Goal: Task Accomplishment & Management: Manage account settings

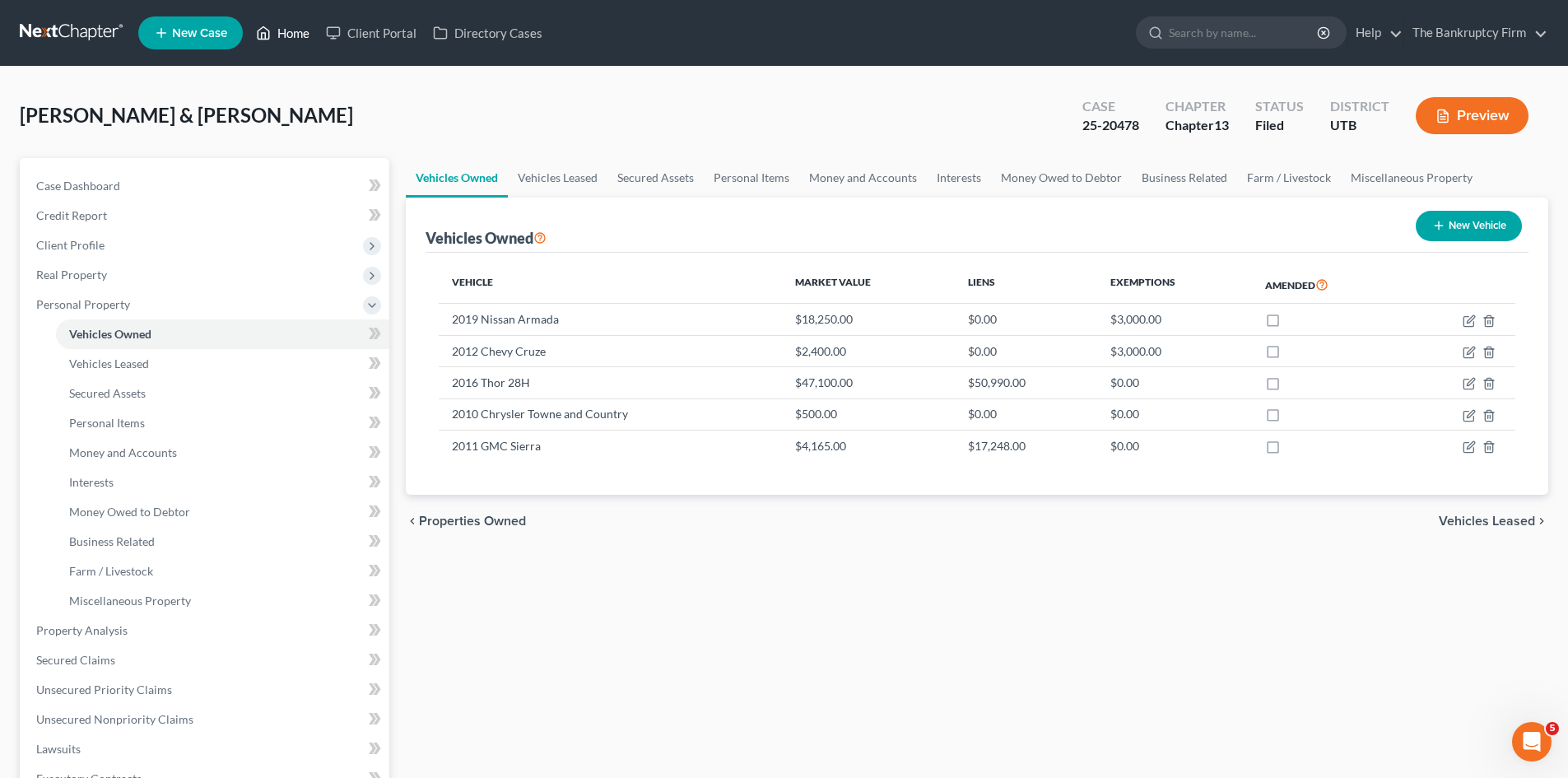
click at [303, 35] on link "Home" at bounding box center [282, 33] width 70 height 30
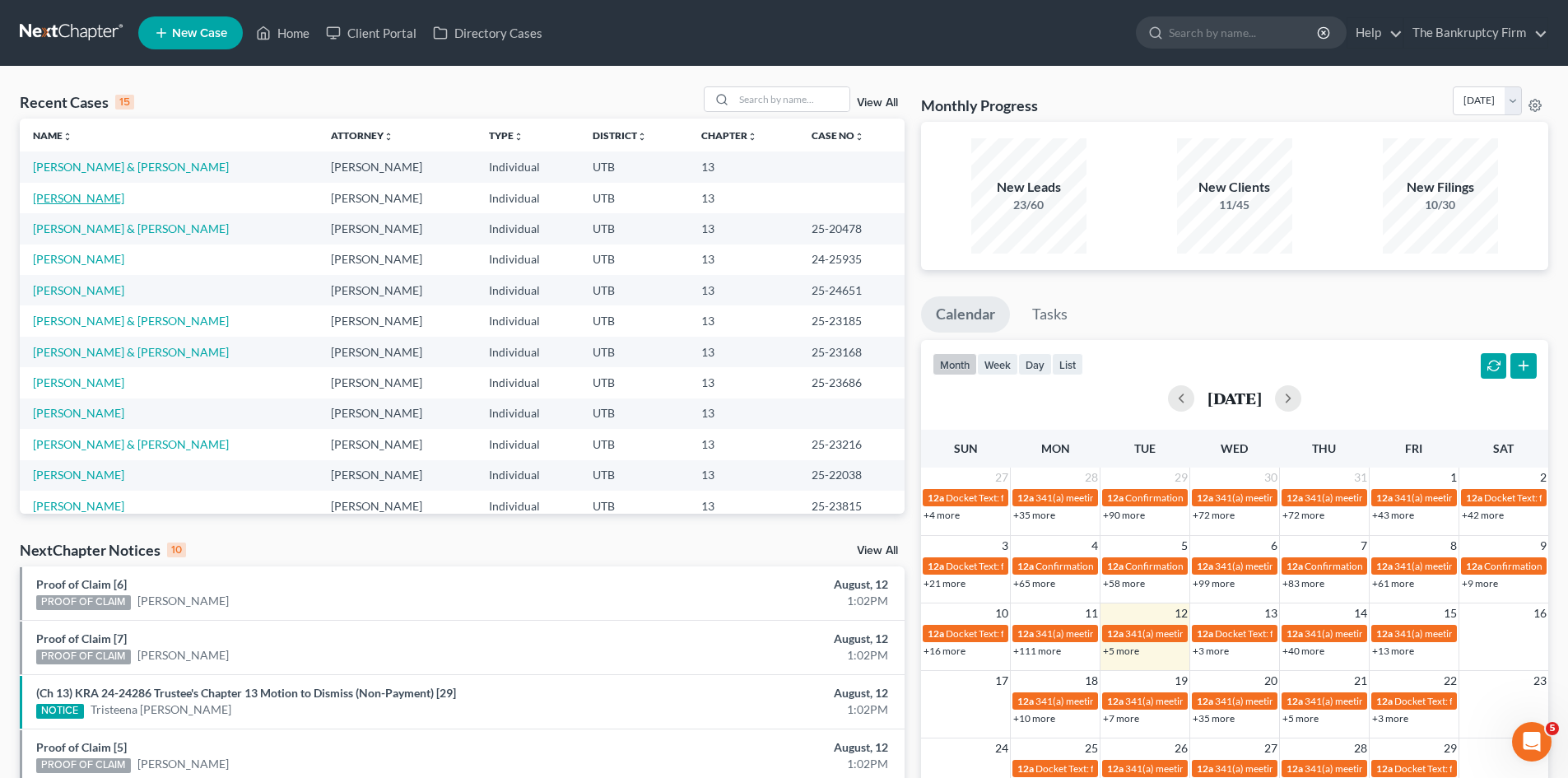
click at [52, 195] on link "[PERSON_NAME]" at bounding box center [78, 198] width 92 height 14
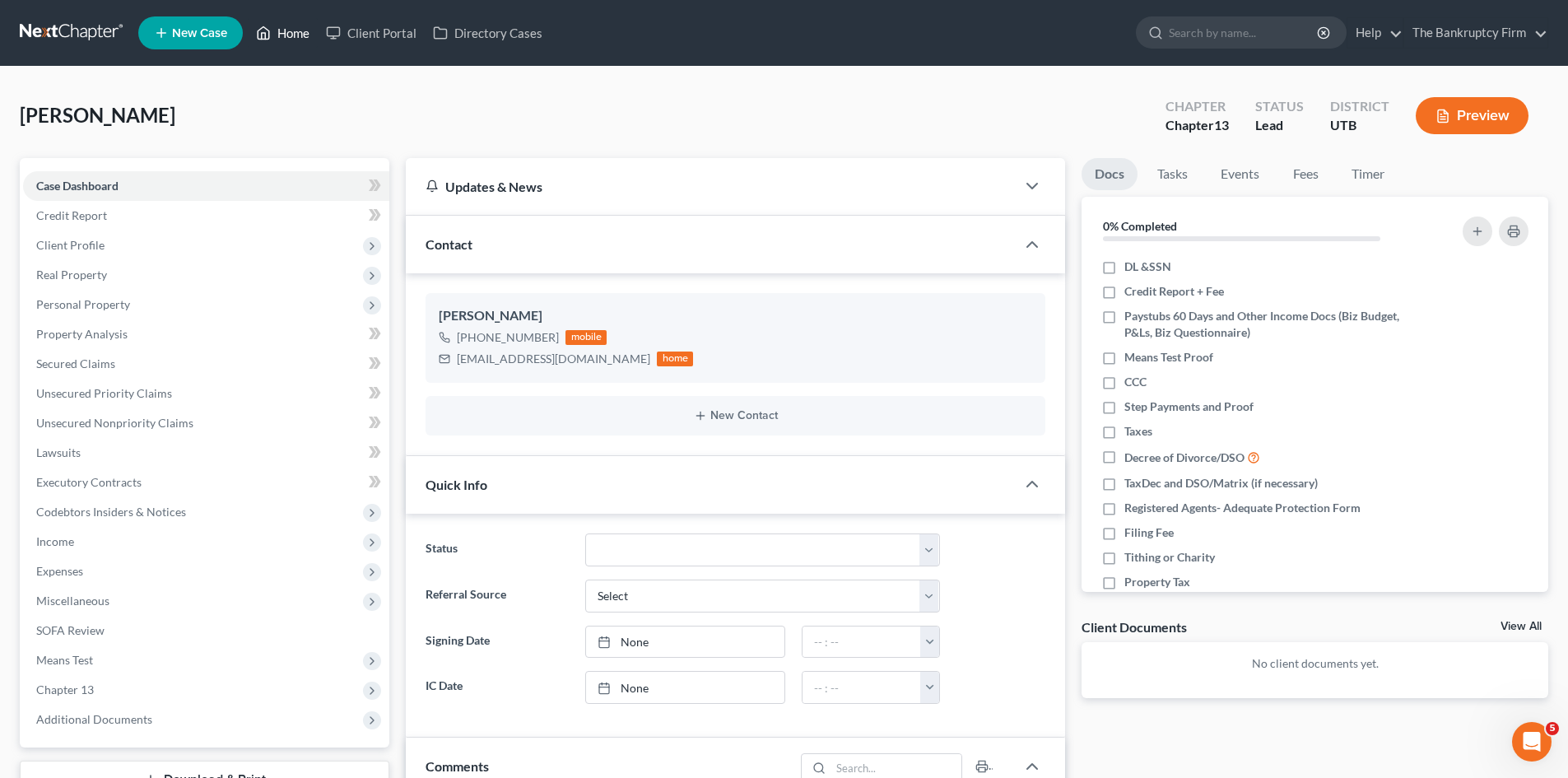
click at [296, 34] on link "Home" at bounding box center [282, 33] width 70 height 30
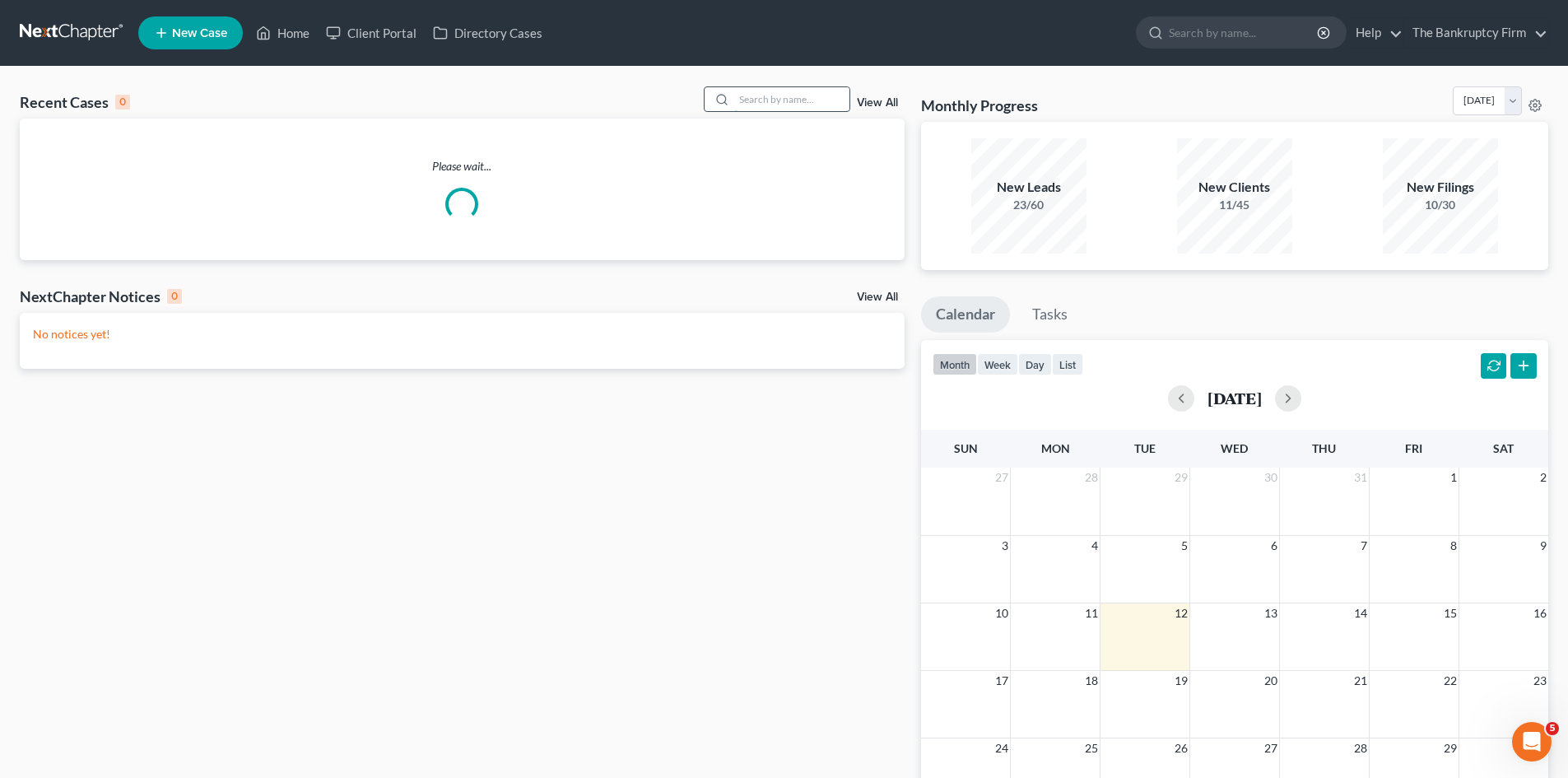
click at [778, 99] on input "search" at bounding box center [791, 99] width 115 height 24
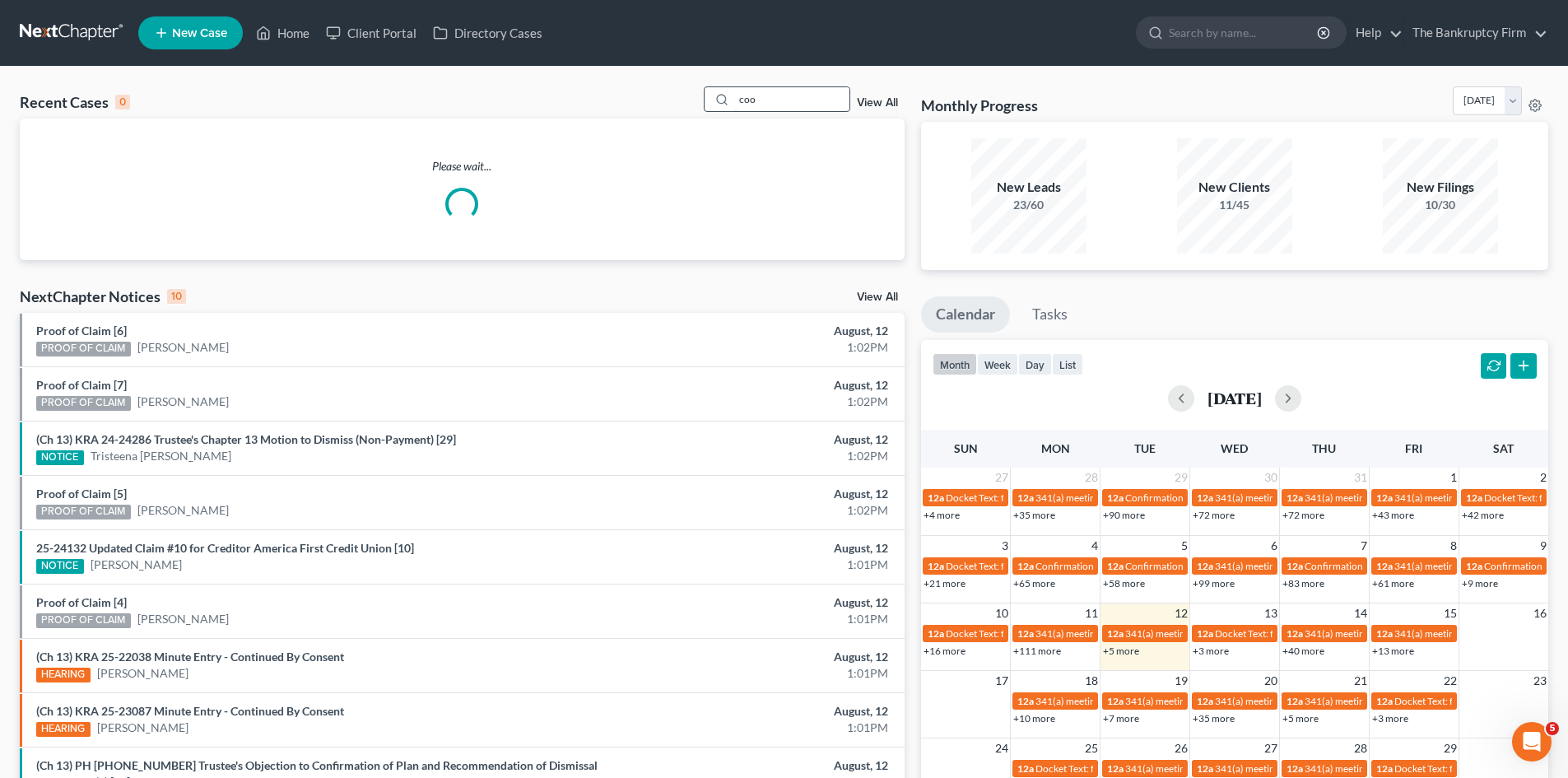
type input "coo"
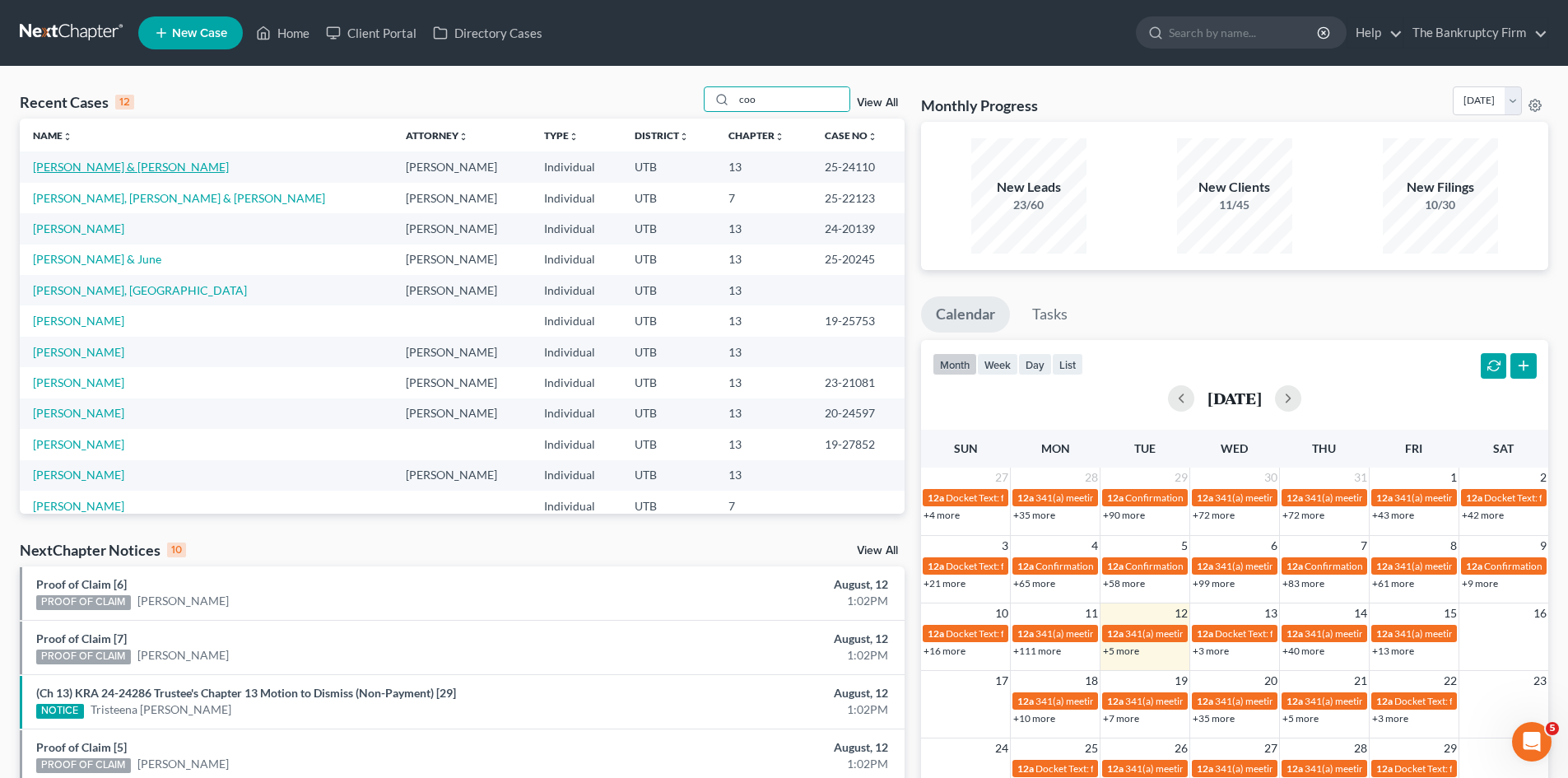
click at [89, 167] on link "[PERSON_NAME] & [PERSON_NAME]" at bounding box center [130, 167] width 196 height 14
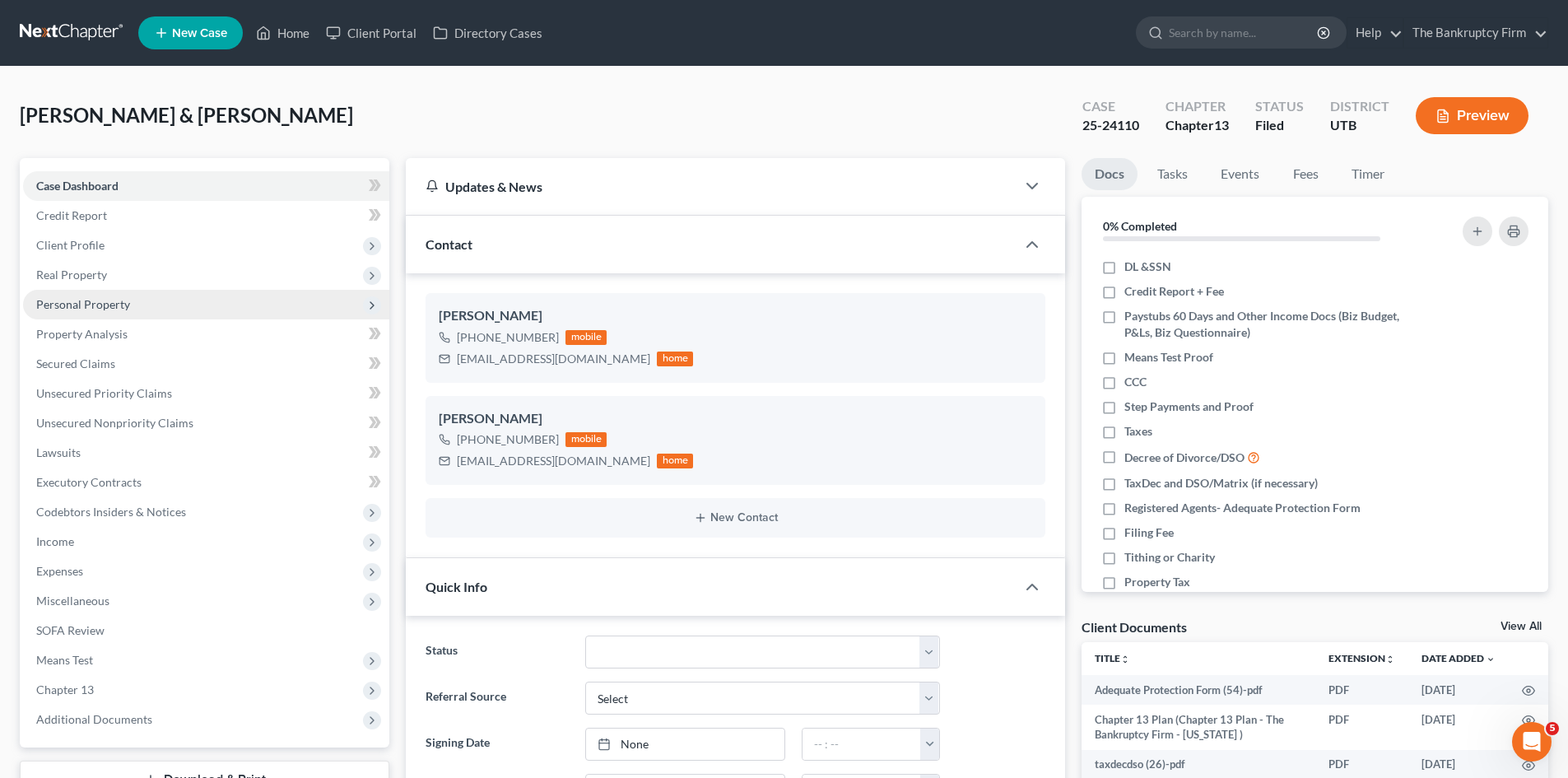
scroll to position [31, 0]
click at [91, 305] on span "Personal Property" at bounding box center [83, 304] width 94 height 14
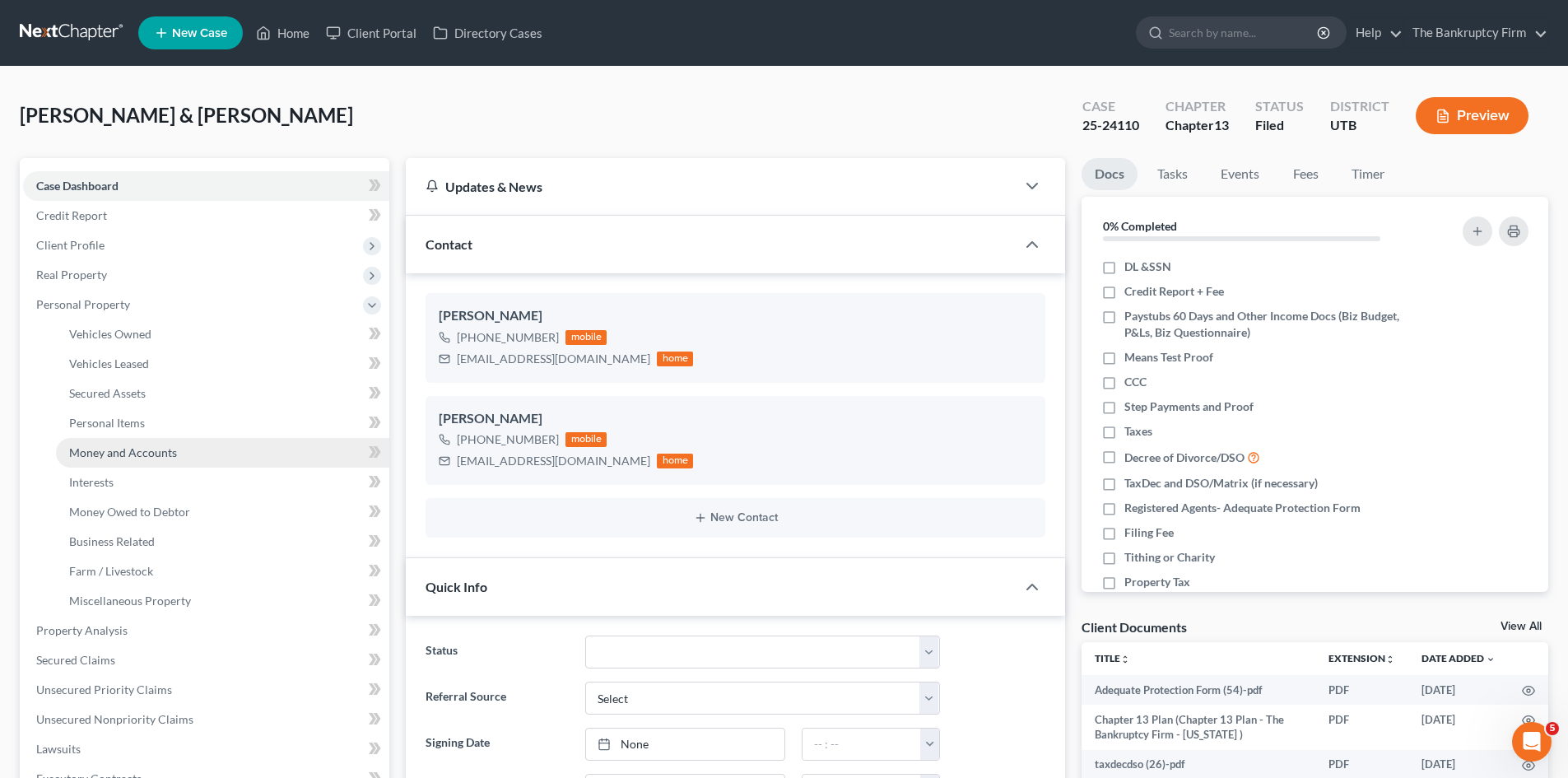
click at [151, 450] on span "Money and Accounts" at bounding box center [122, 452] width 108 height 14
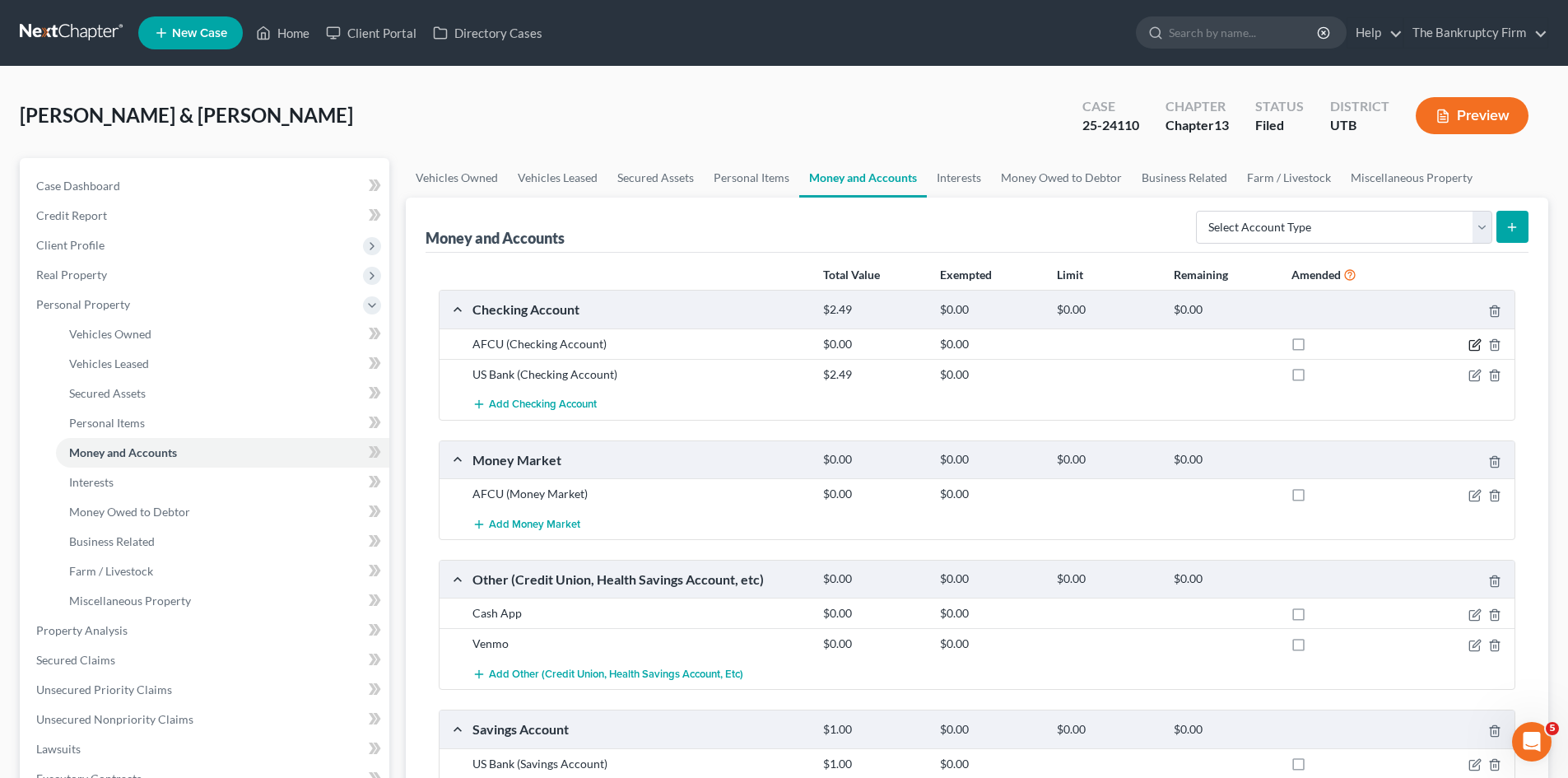
click at [1479, 341] on icon "button" at bounding box center [1477, 344] width 8 height 8
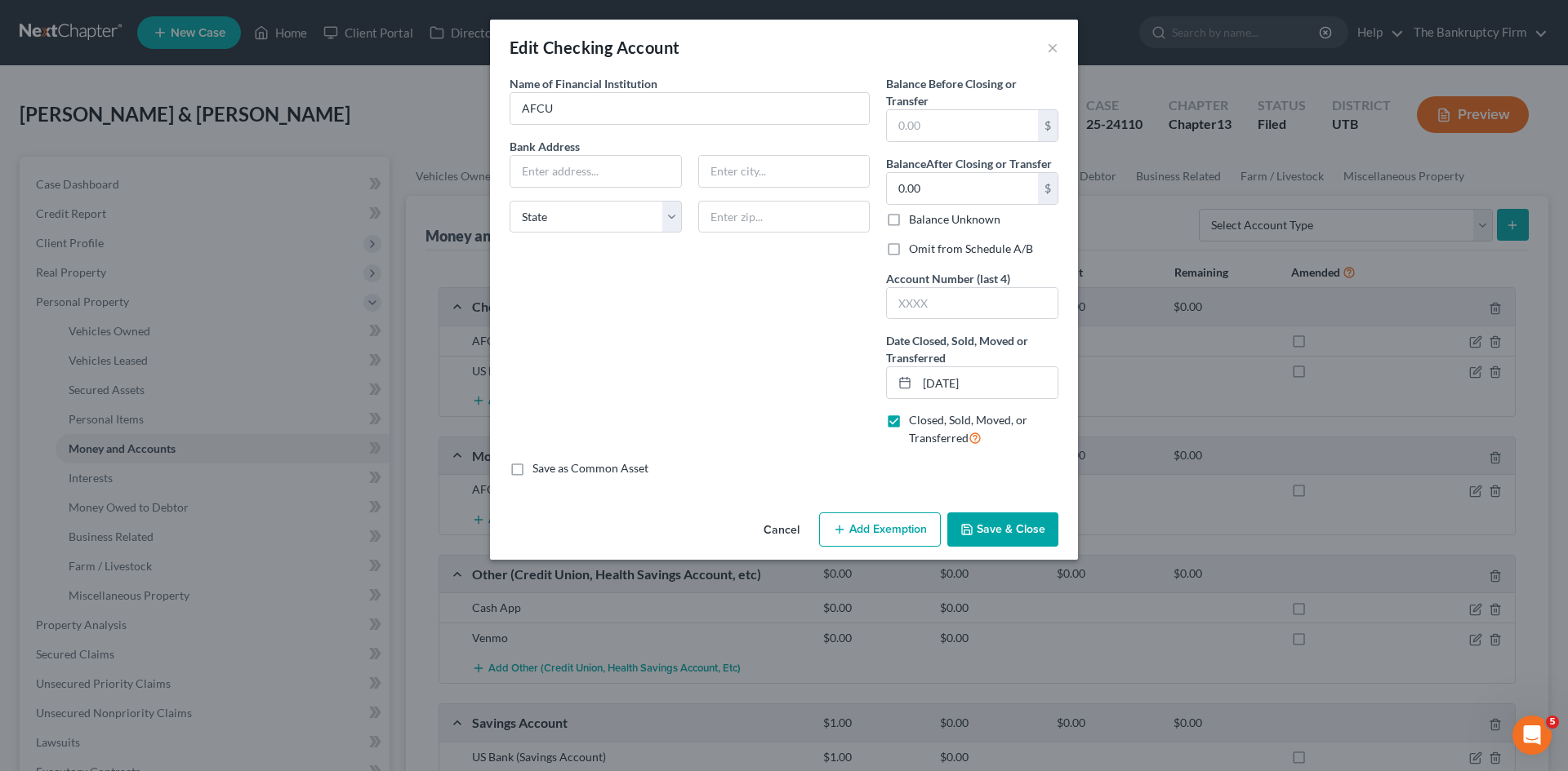
click at [909, 250] on label "Omit from Schedule A/B" at bounding box center [971, 249] width 124 height 17
click at [915, 250] on input "Omit from Schedule A/B" at bounding box center [920, 246] width 11 height 11
checkbox input "true"
click at [1004, 532] on button "Save & Close" at bounding box center [1002, 529] width 111 height 34
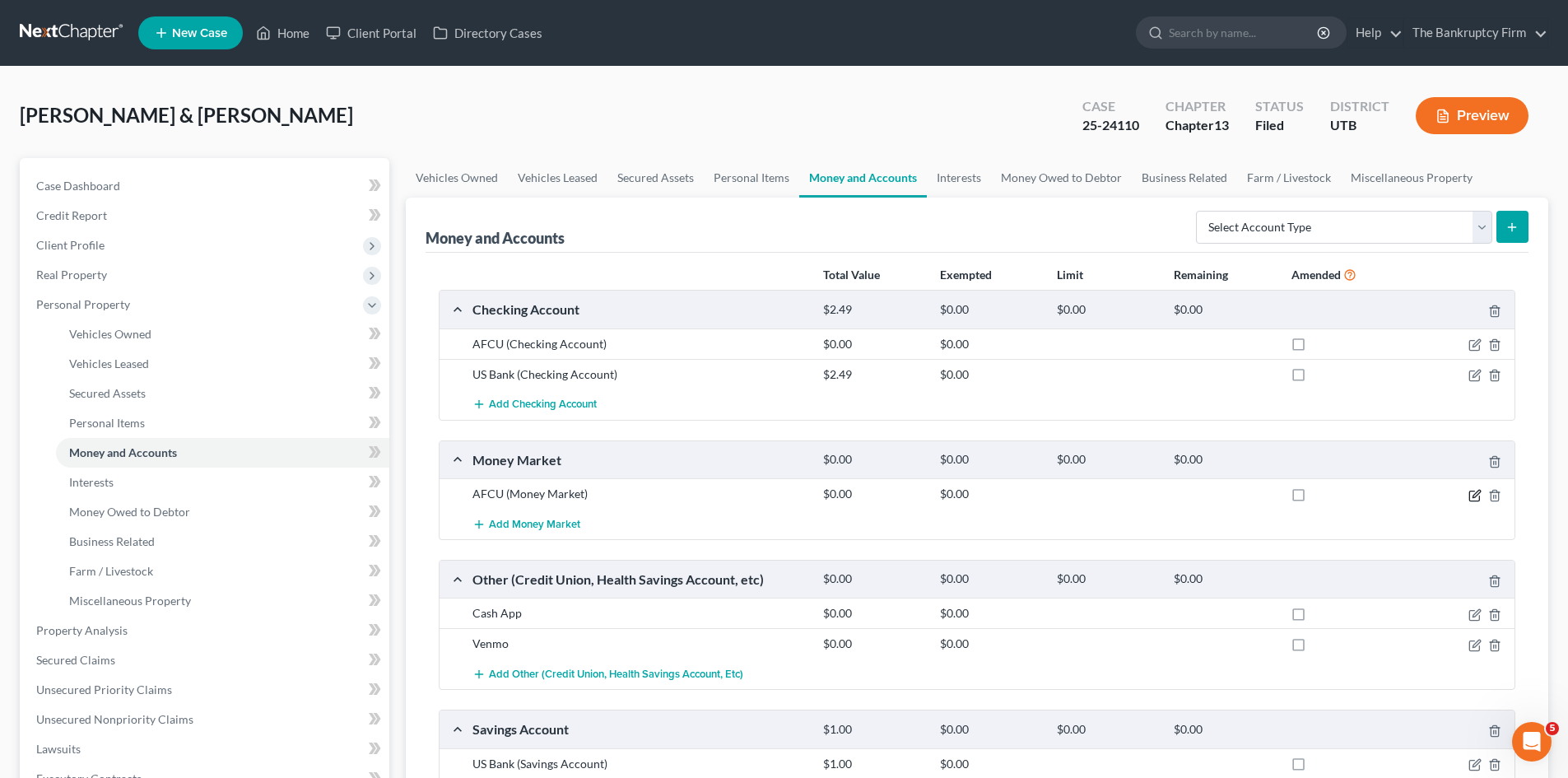
click at [1473, 495] on icon "button" at bounding box center [1475, 496] width 13 height 13
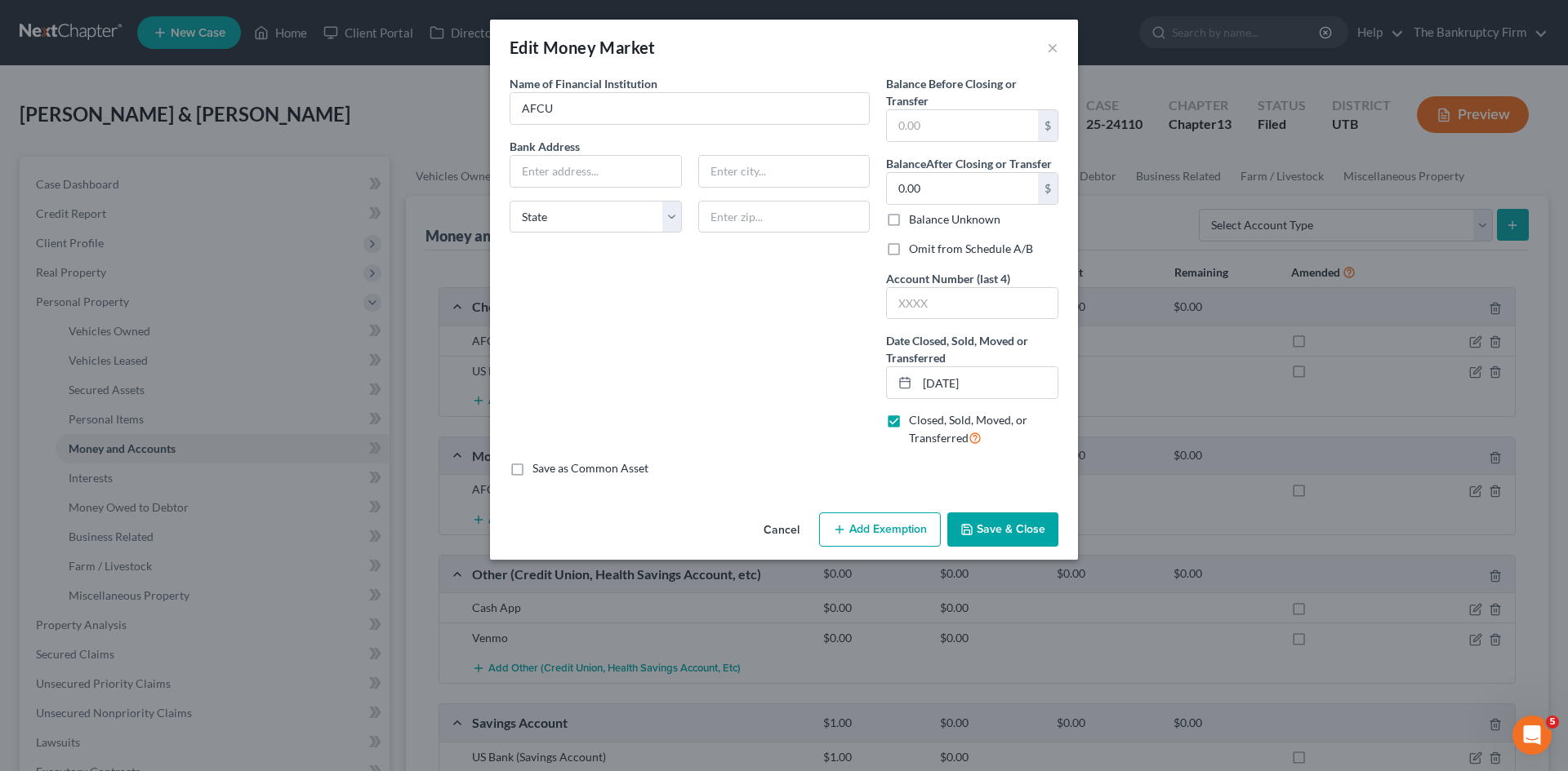
click at [909, 249] on label "Omit from Schedule A/B" at bounding box center [971, 249] width 124 height 17
click at [915, 249] on input "Omit from Schedule A/B" at bounding box center [920, 246] width 11 height 11
checkbox input "true"
click at [606, 110] on input "AFCU" at bounding box center [689, 109] width 358 height 31
type input "AFCU (closed)"
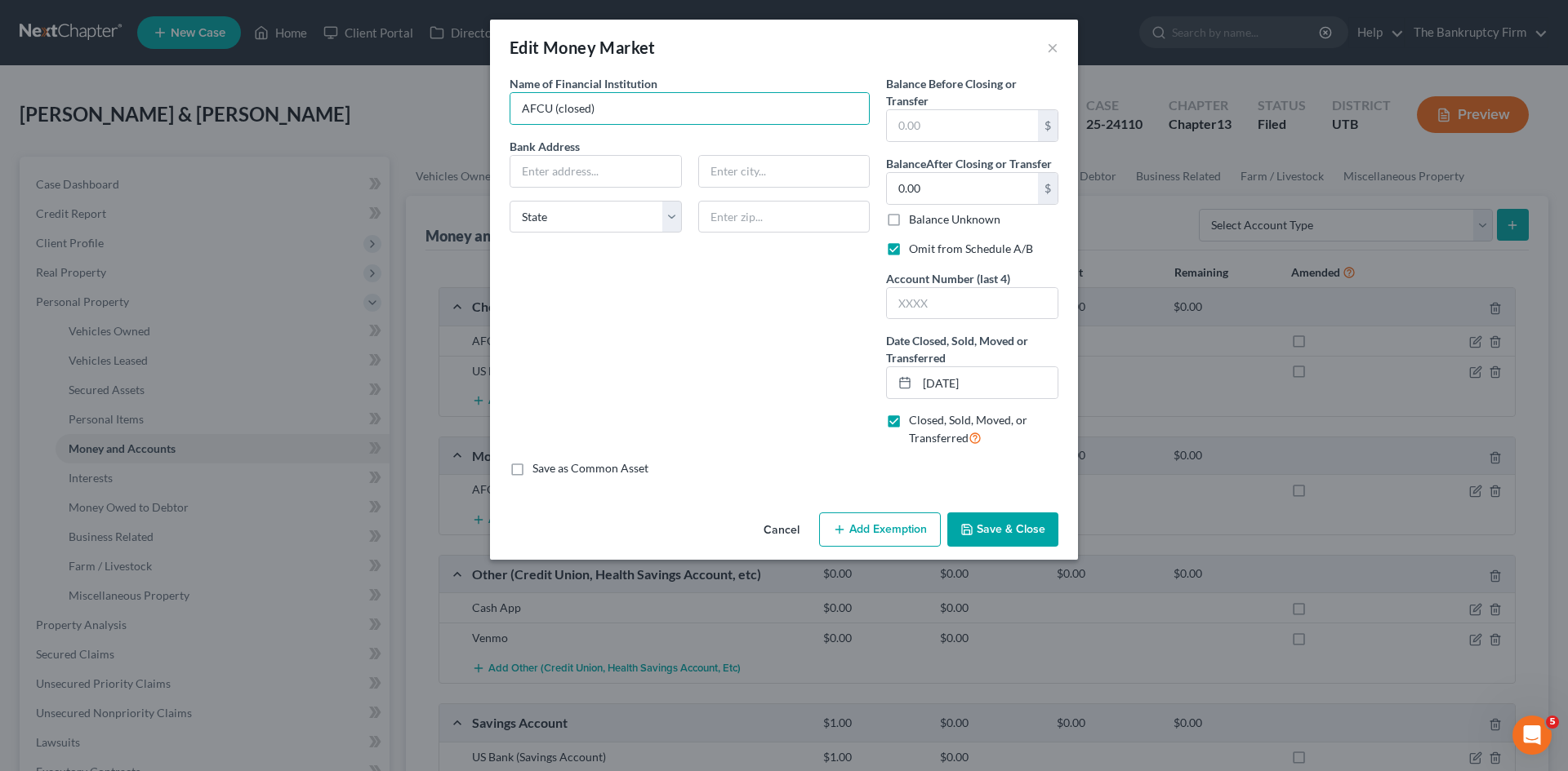
click at [1016, 518] on button "Save & Close" at bounding box center [1002, 529] width 111 height 34
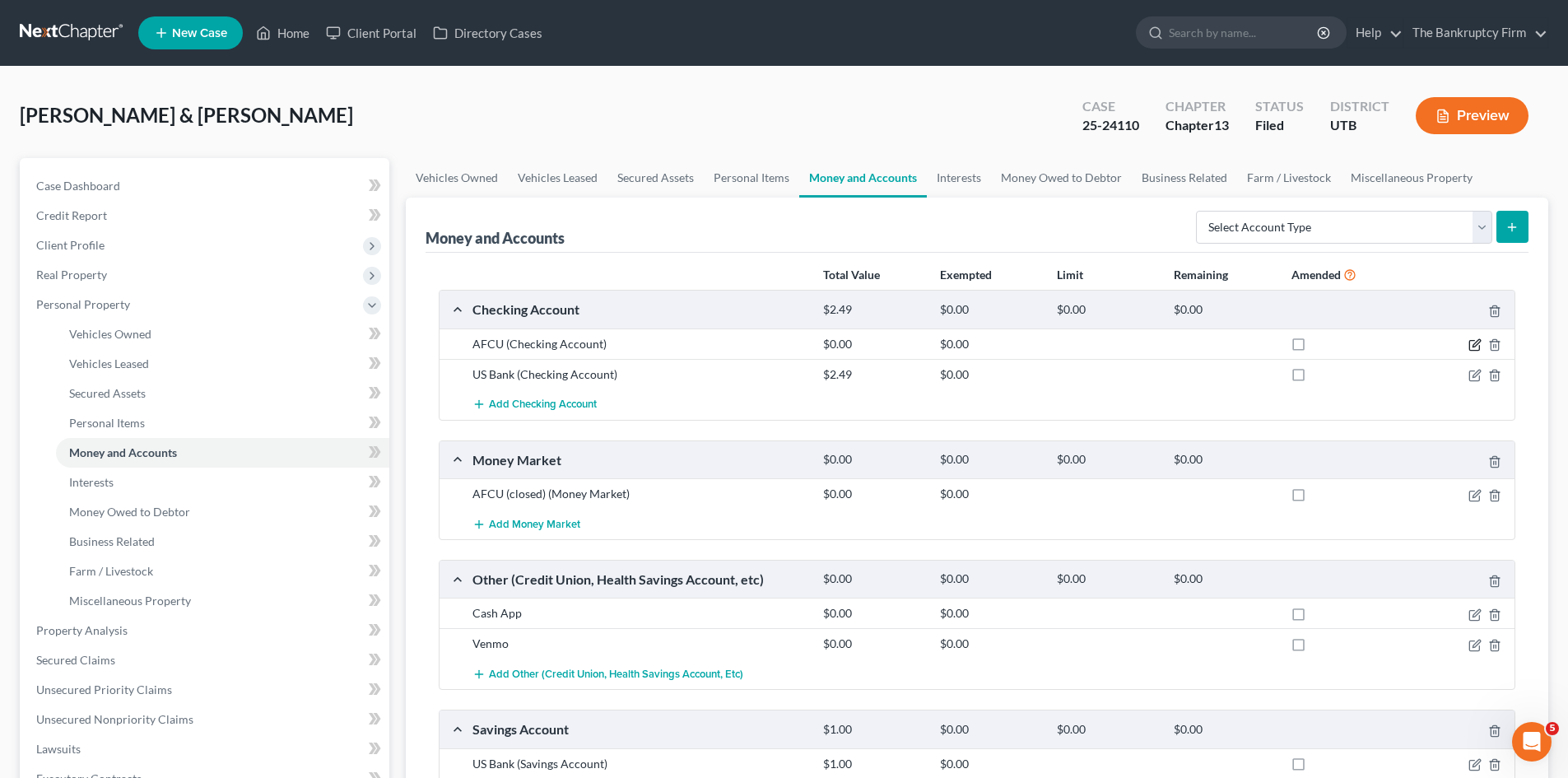
click at [1471, 344] on icon "button" at bounding box center [1475, 345] width 13 height 13
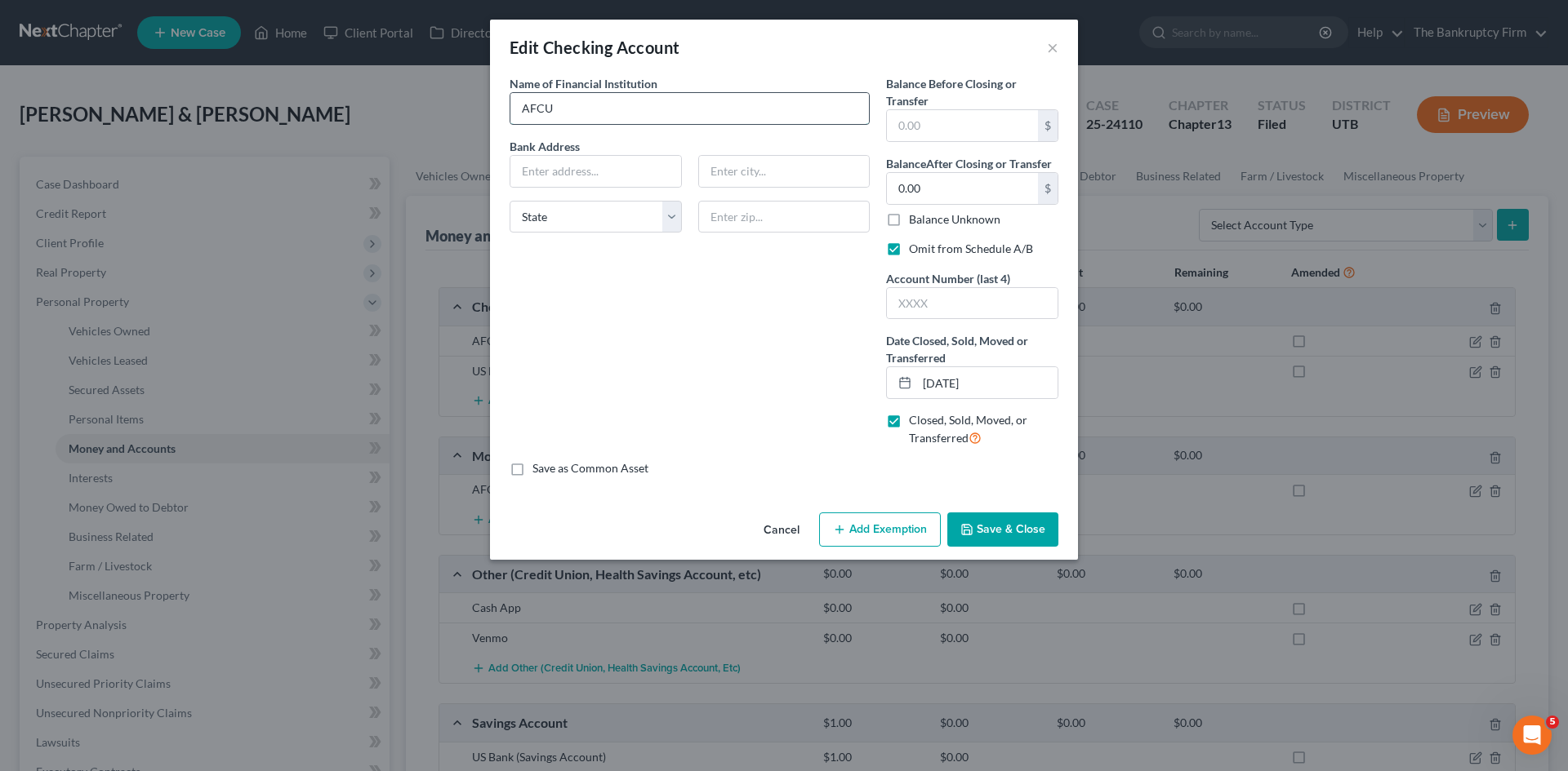
click at [621, 113] on input "AFCU" at bounding box center [689, 109] width 358 height 31
type input "AFCU (closed)"
drag, startPoint x: 975, startPoint y: 540, endPoint x: 967, endPoint y: 497, distance: 43.7
click at [977, 540] on button "Save & Close" at bounding box center [1002, 529] width 111 height 34
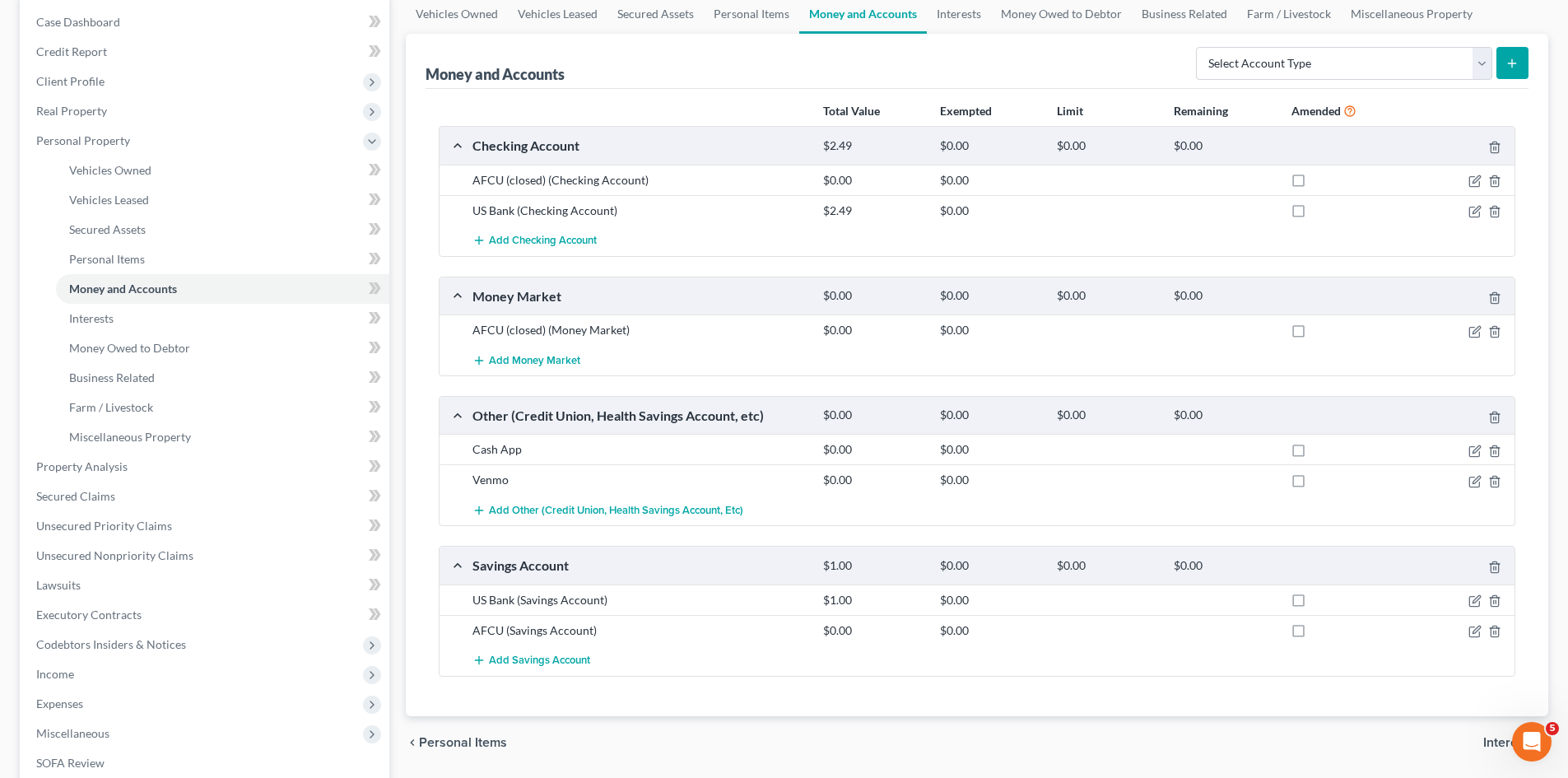
scroll to position [165, 0]
click at [1474, 633] on icon "button" at bounding box center [1477, 629] width 8 height 8
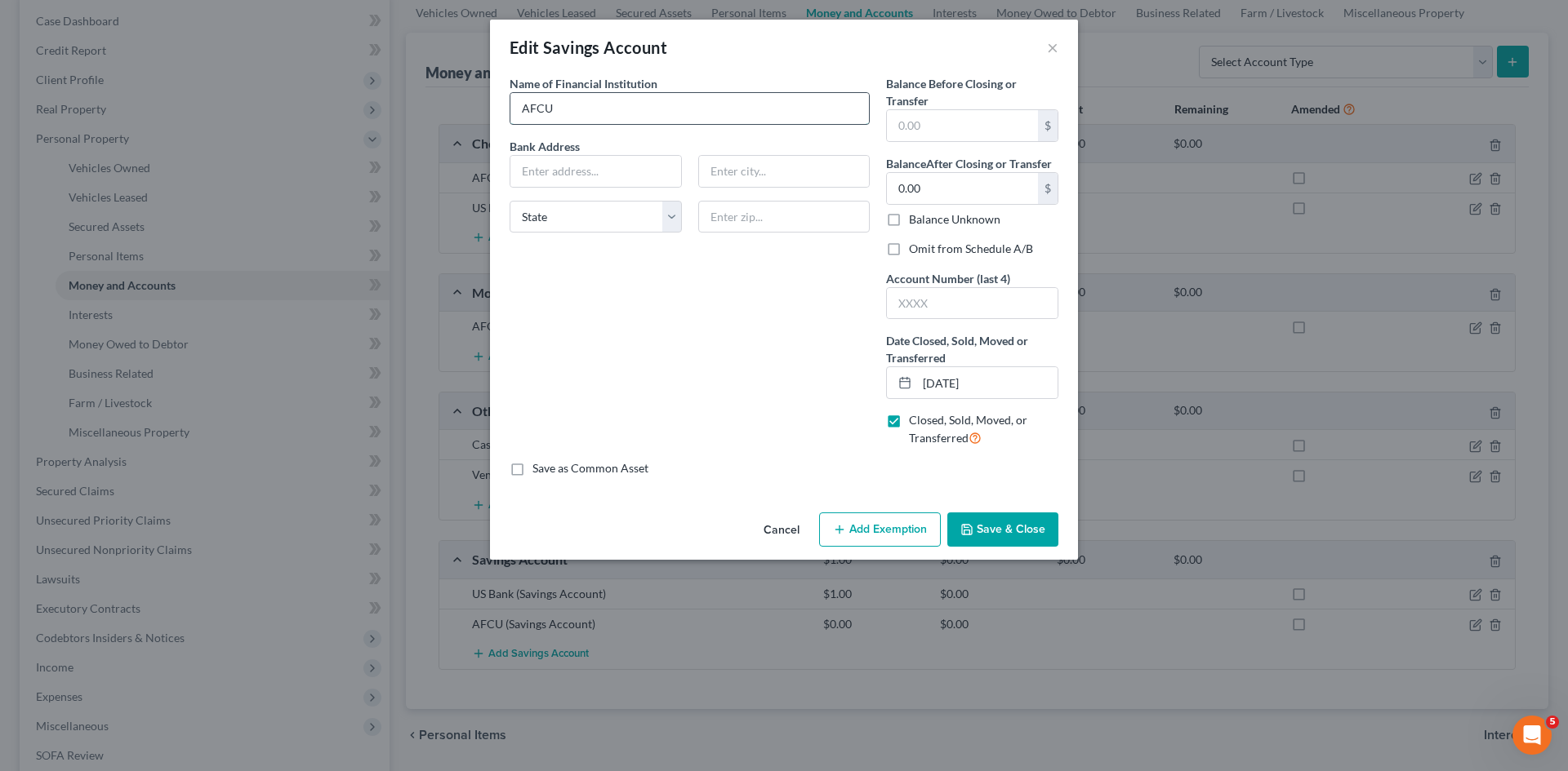
click at [584, 109] on input "AFCU" at bounding box center [689, 109] width 358 height 31
type input "AFCU (closed)"
click at [909, 249] on label "Omit from Schedule A/B" at bounding box center [971, 249] width 124 height 17
click at [915, 249] on input "Omit from Schedule A/B" at bounding box center [920, 246] width 11 height 11
checkbox input "true"
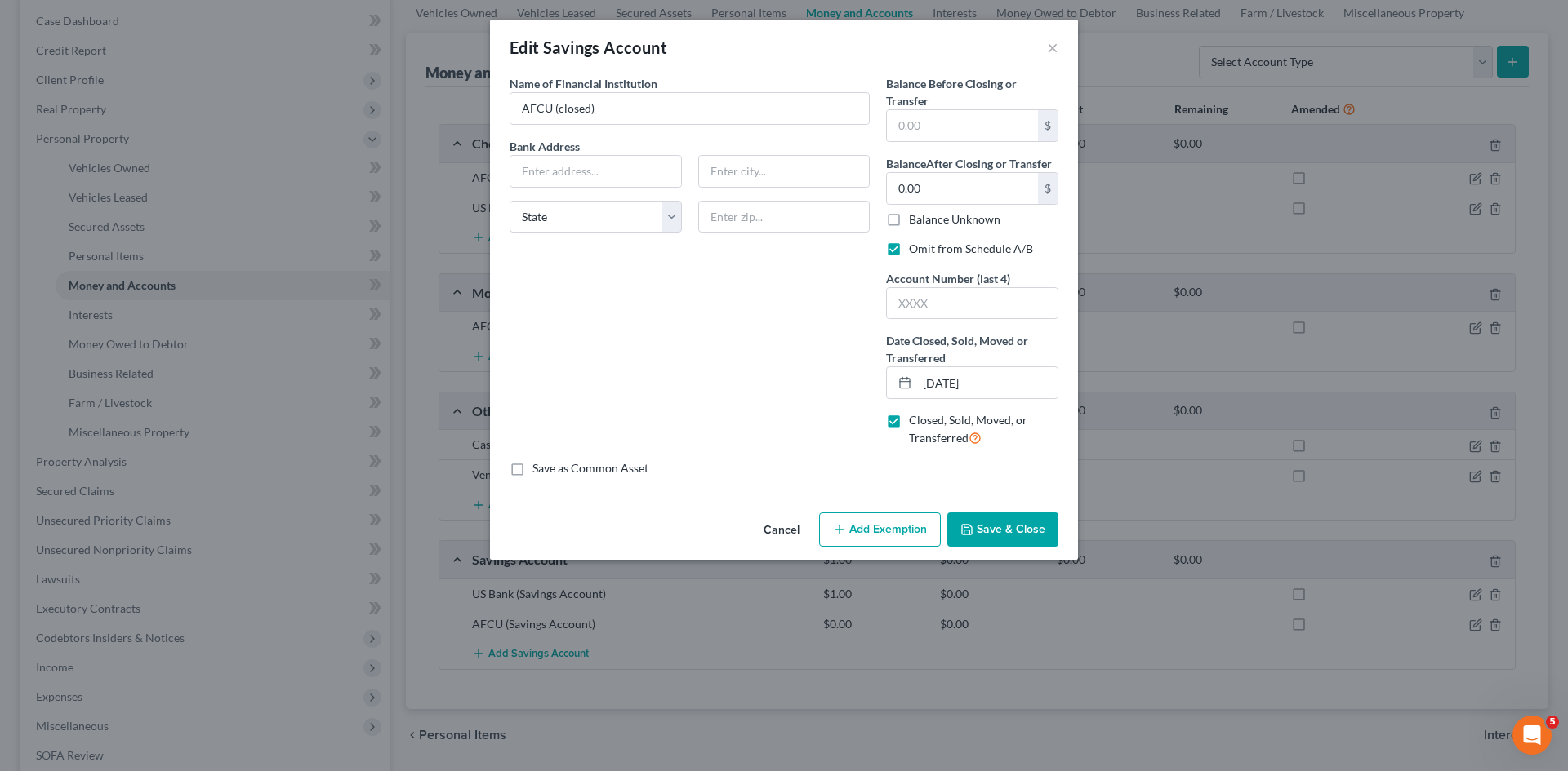
click at [979, 528] on button "Save & Close" at bounding box center [1002, 529] width 111 height 34
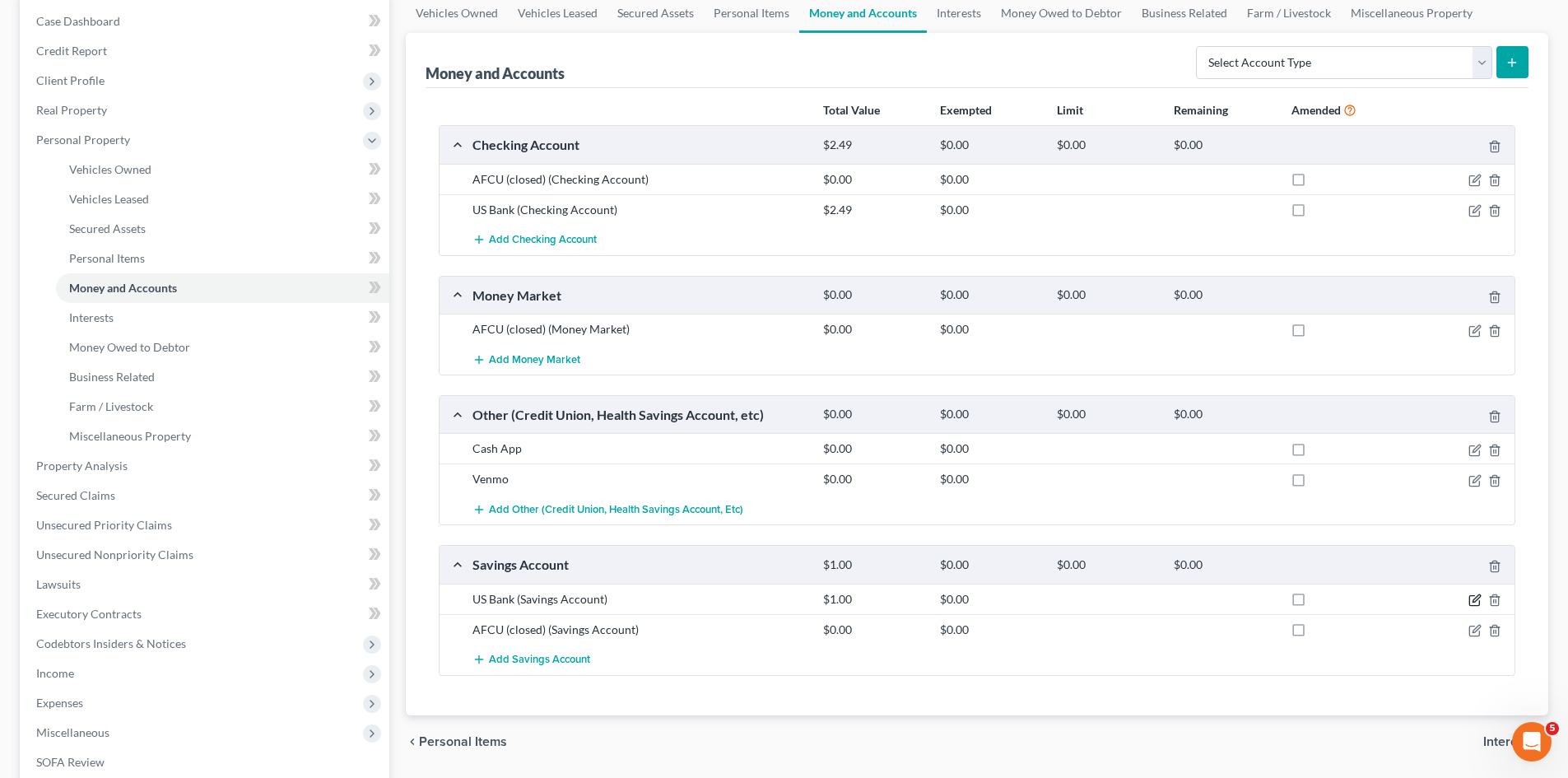
click at [1473, 597] on icon "button" at bounding box center [1475, 600] width 13 height 13
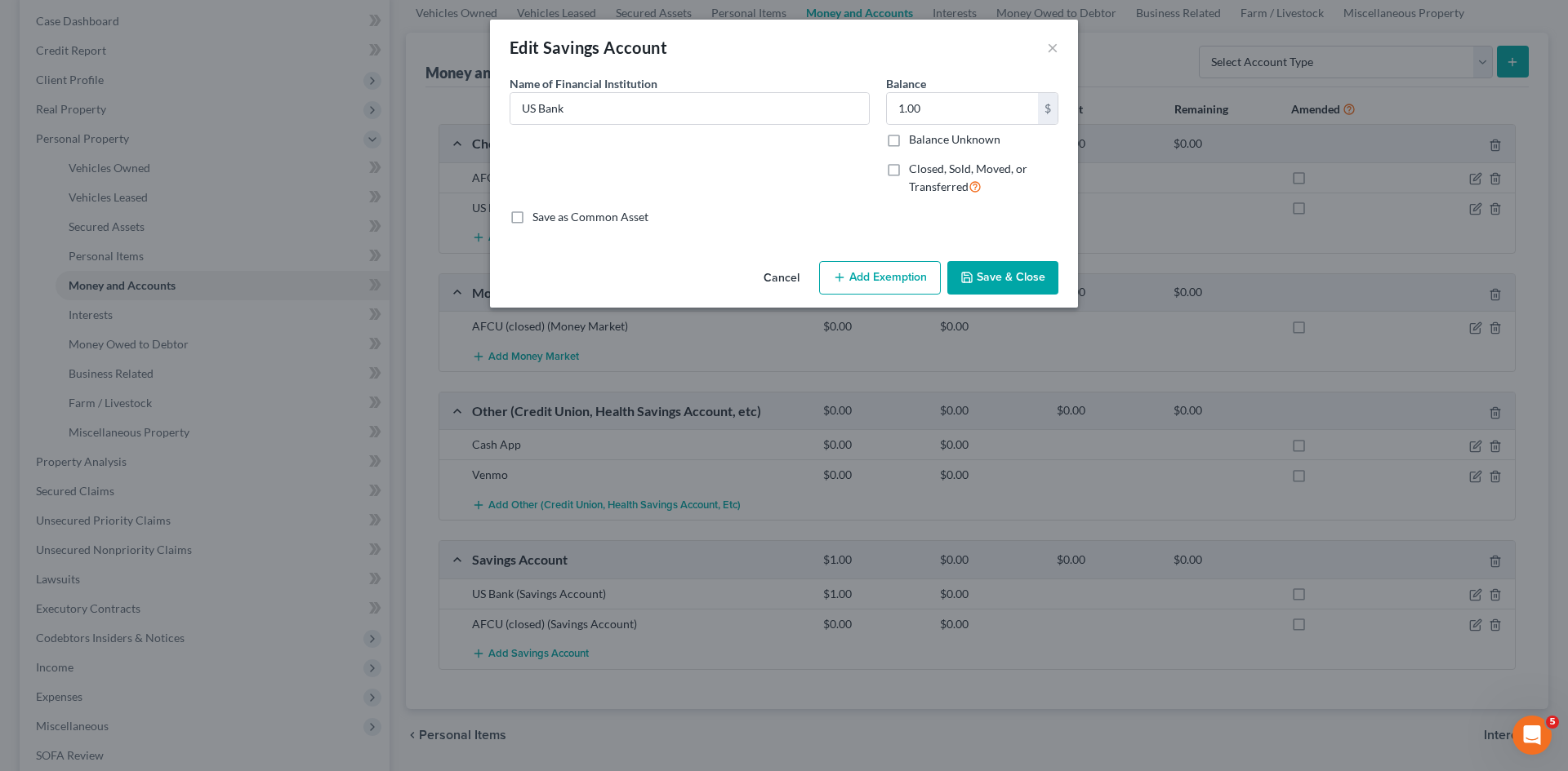
click at [771, 272] on button "Cancel" at bounding box center [781, 279] width 62 height 32
